Goal: Task Accomplishment & Management: Use online tool/utility

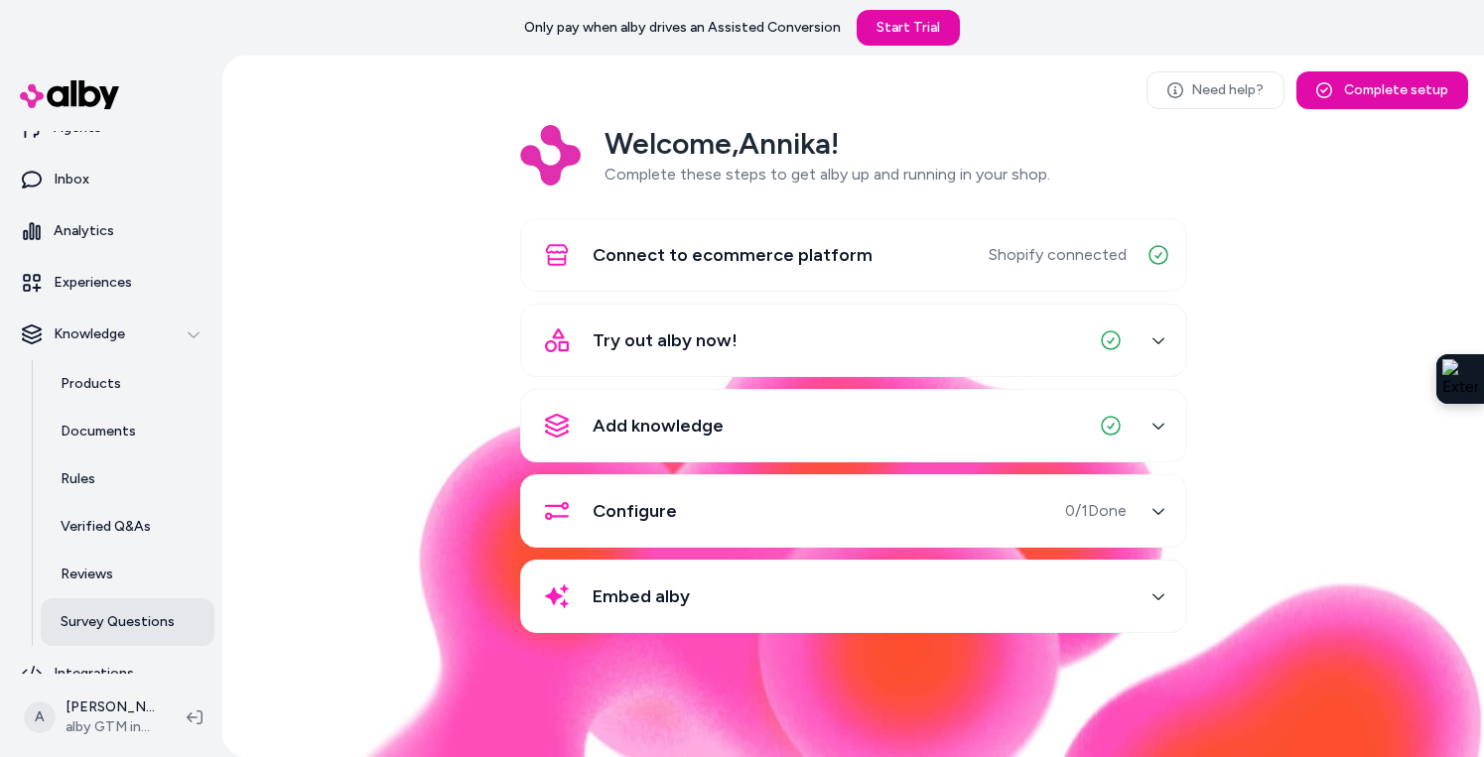
scroll to position [102, 0]
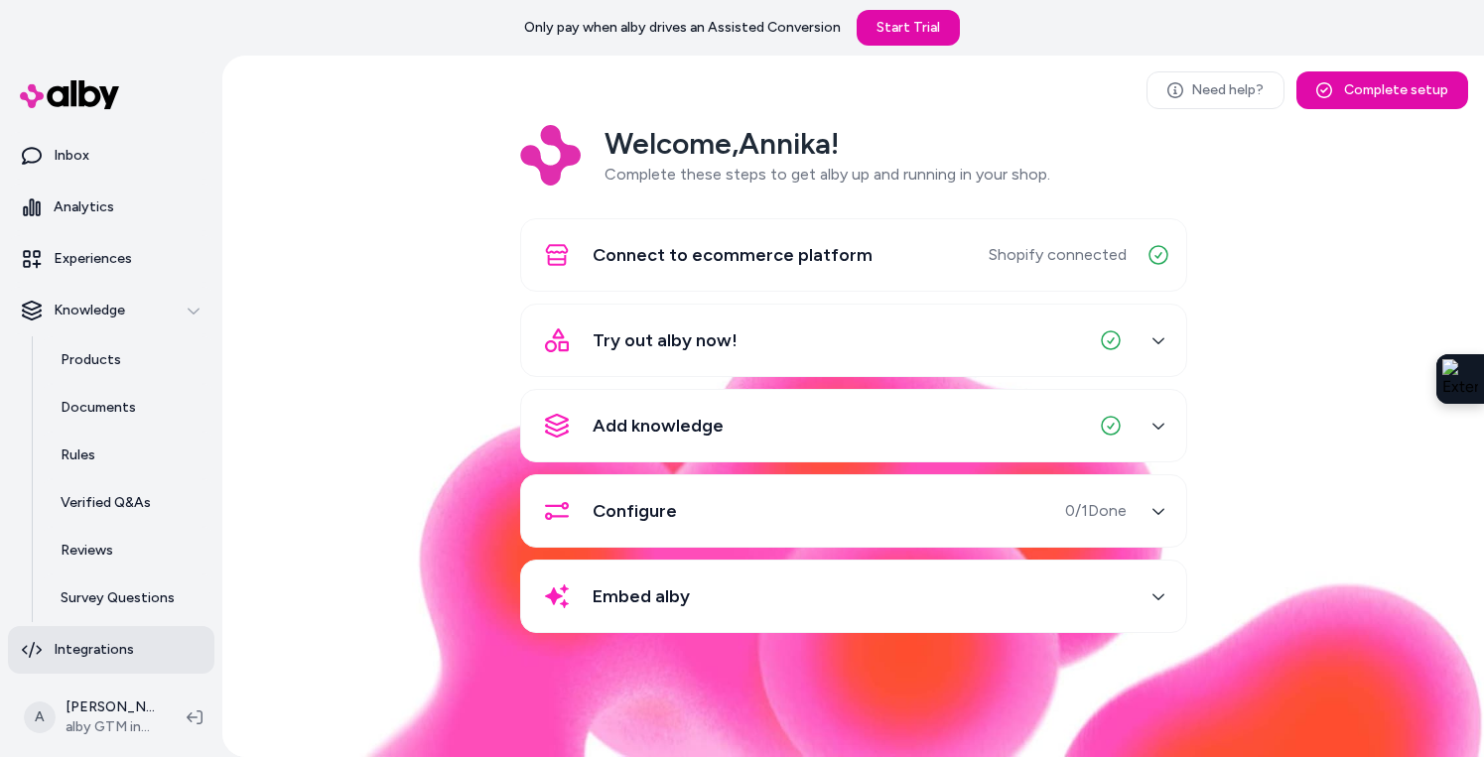
click at [88, 645] on p "Integrations" at bounding box center [94, 650] width 80 height 20
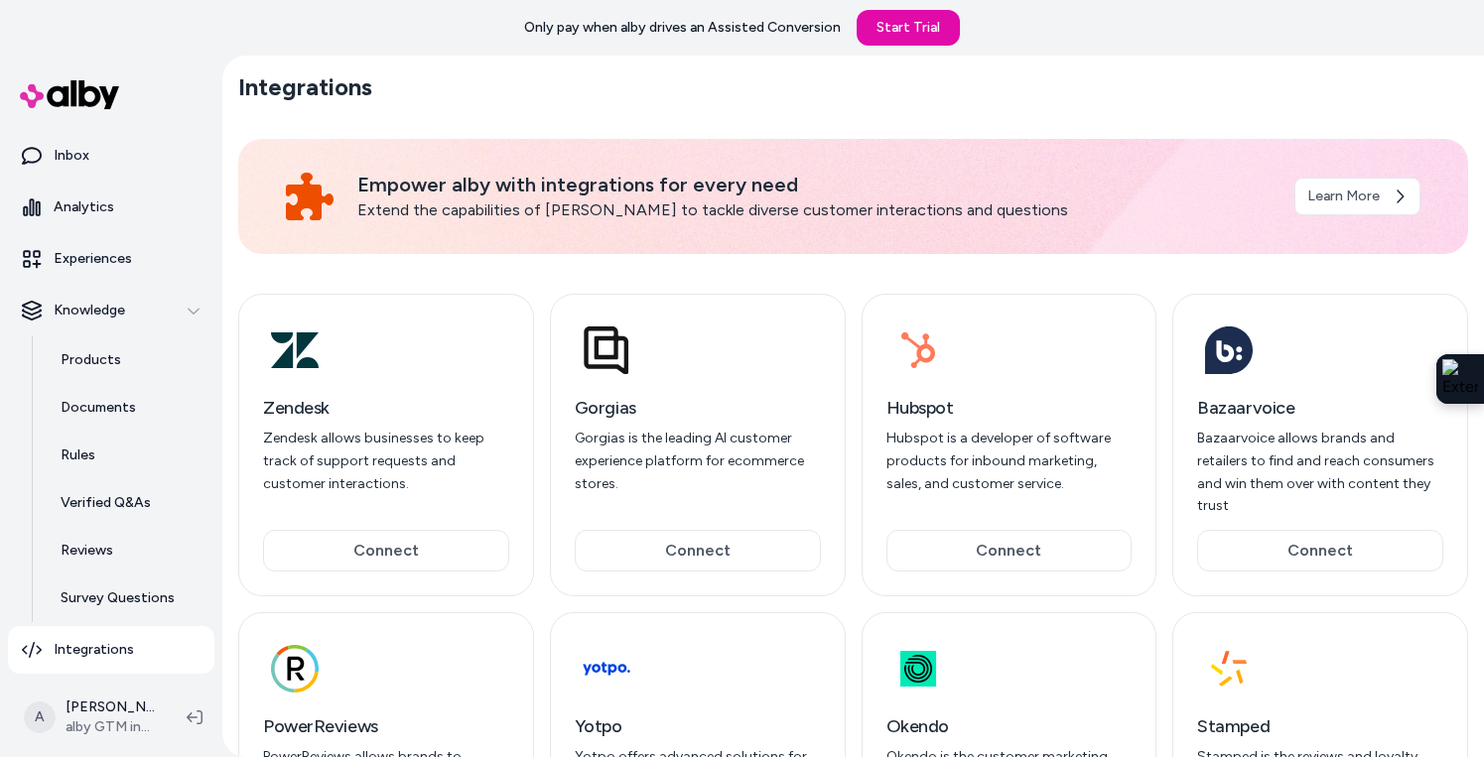
scroll to position [205, 0]
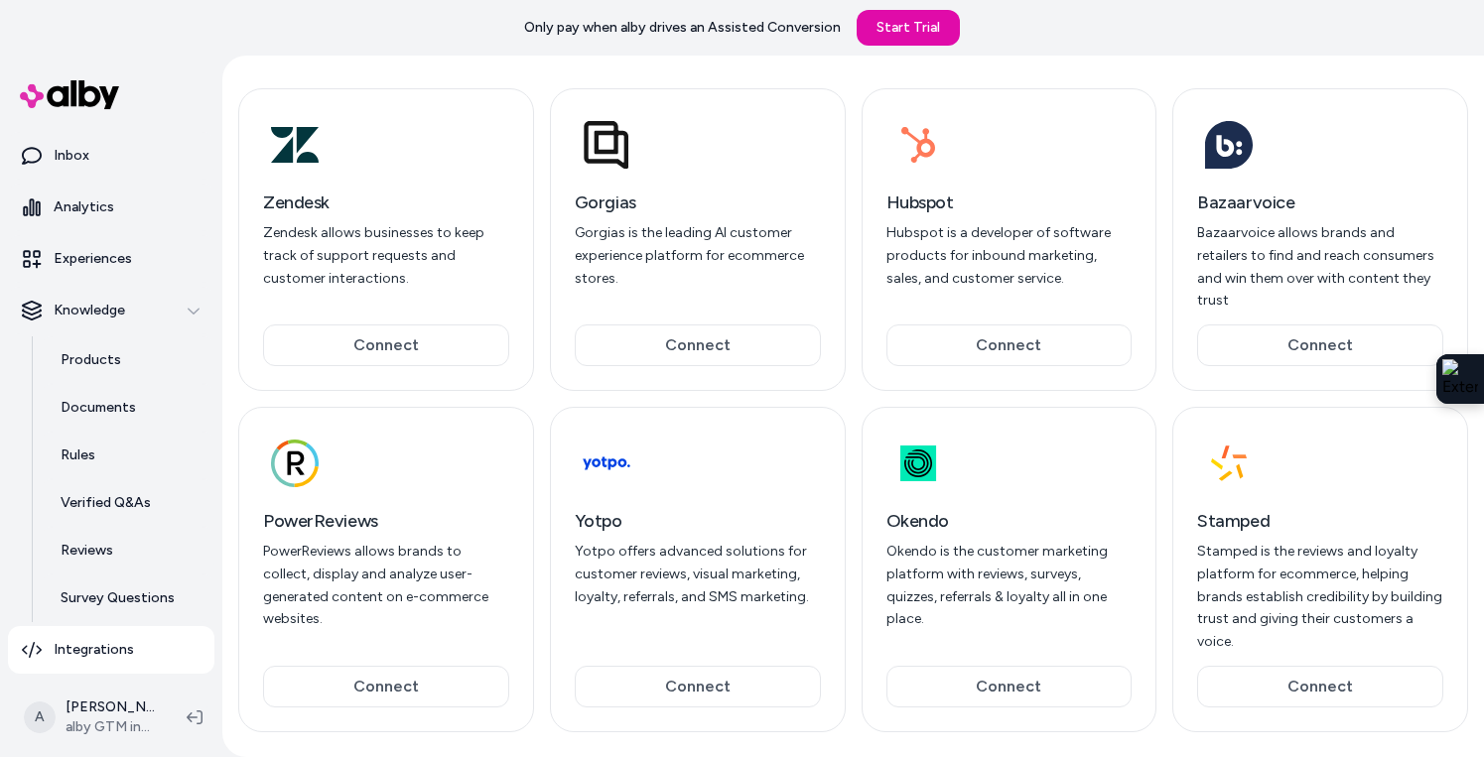
click at [668, 300] on div "Gorgias Gorgias is the leading AI customer experience platform for ecommerce st…" at bounding box center [698, 239] width 296 height 303
click at [667, 326] on button "Connect" at bounding box center [698, 346] width 246 height 42
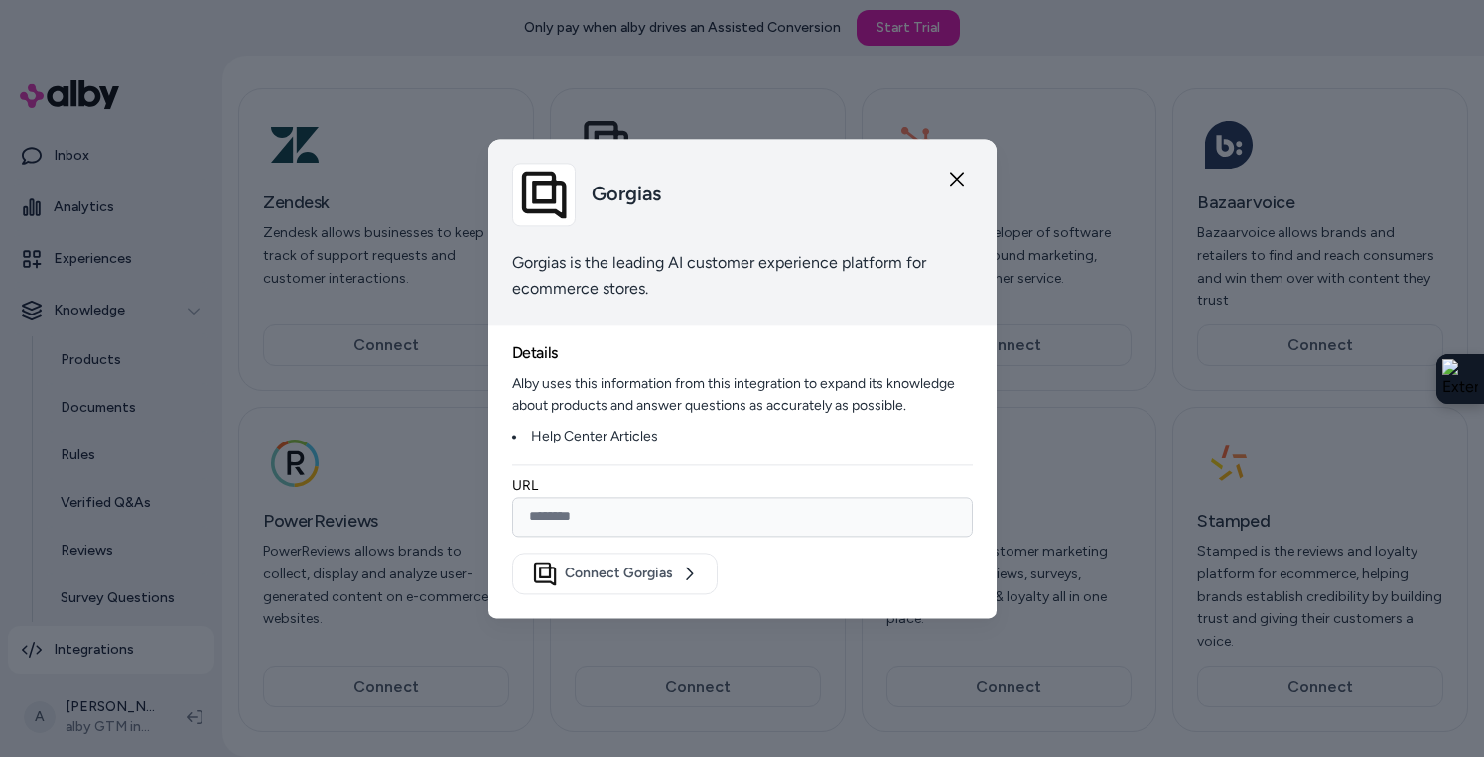
click at [969, 182] on div "Gorgias" at bounding box center [742, 195] width 461 height 64
click at [958, 182] on icon "button" at bounding box center [957, 179] width 16 height 16
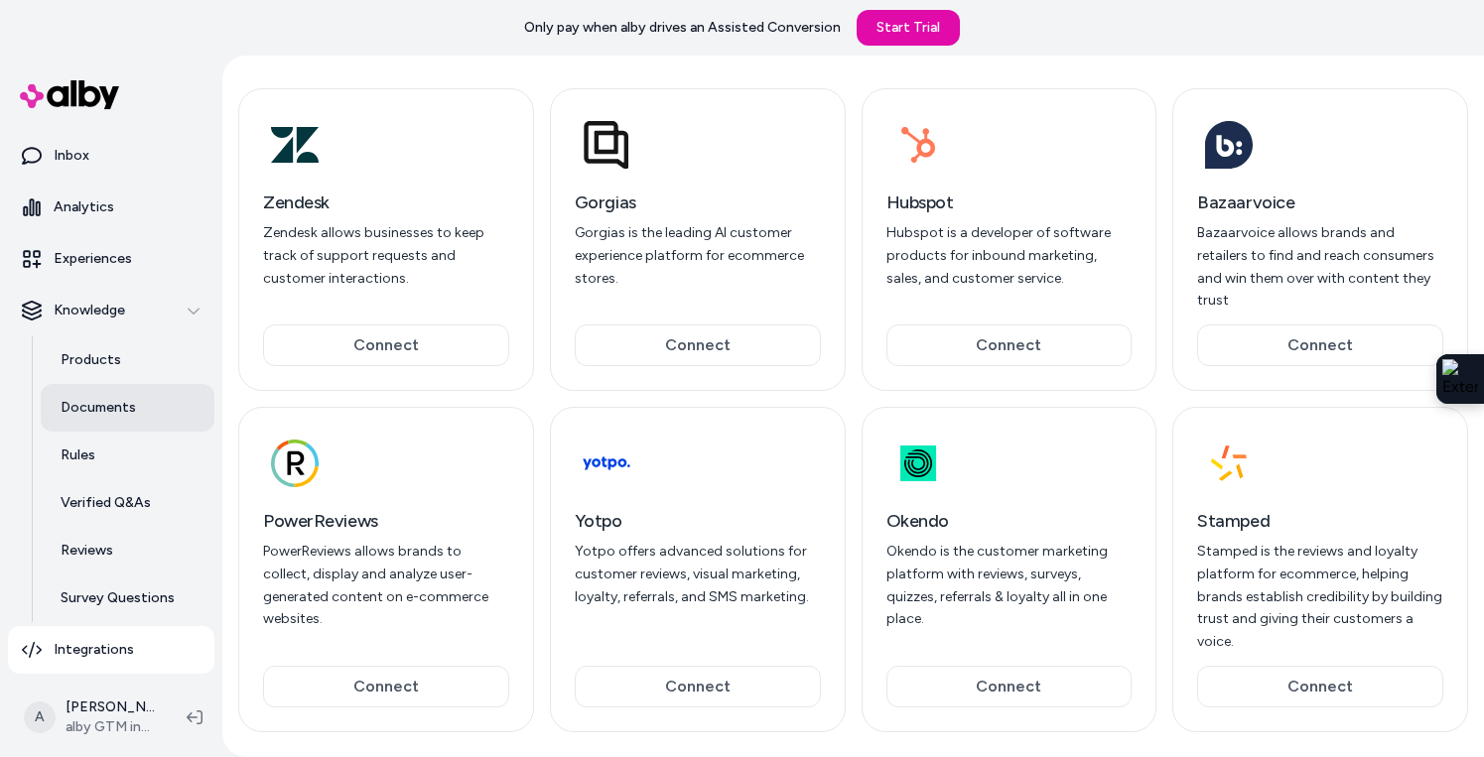
click at [129, 405] on p "Documents" at bounding box center [98, 408] width 75 height 20
